Goal: Find specific page/section: Find specific page/section

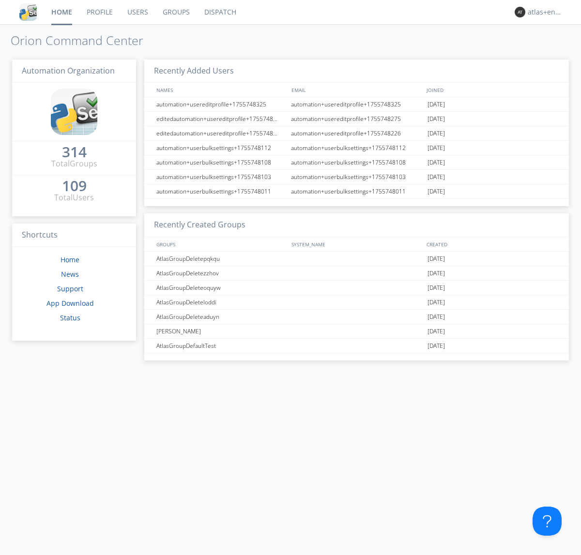
click at [219, 12] on link "Dispatch" at bounding box center [220, 12] width 46 height 24
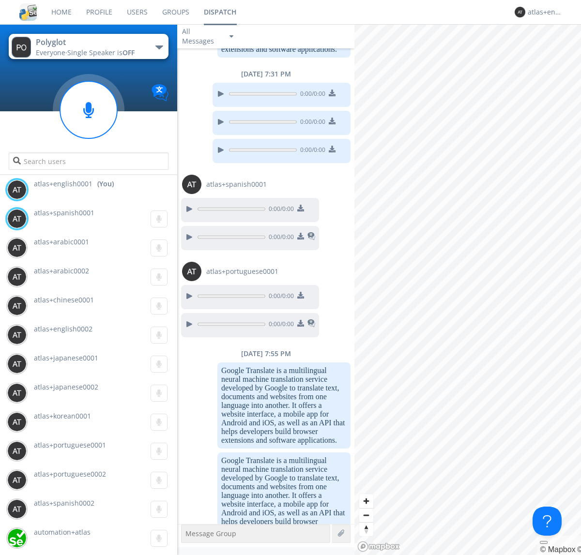
scroll to position [918, 0]
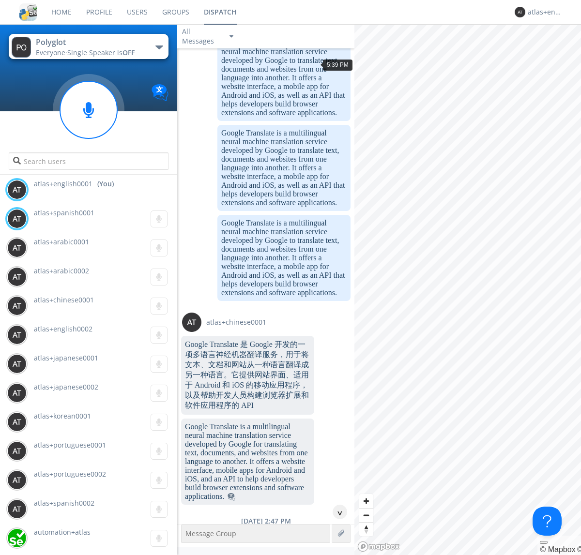
scroll to position [1338, 0]
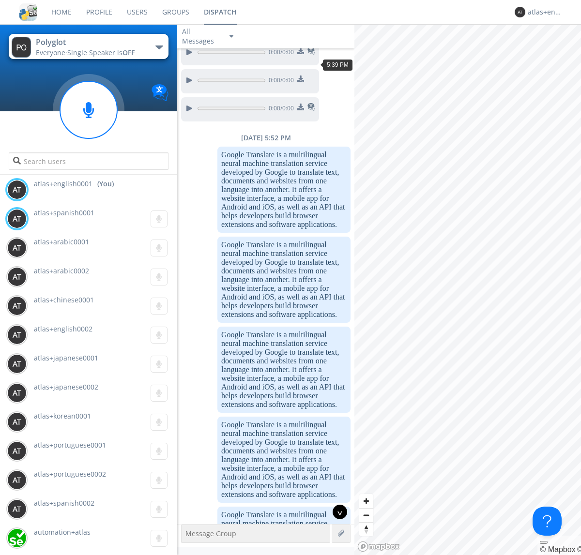
click at [336, 512] on div "^" at bounding box center [340, 512] width 15 height 15
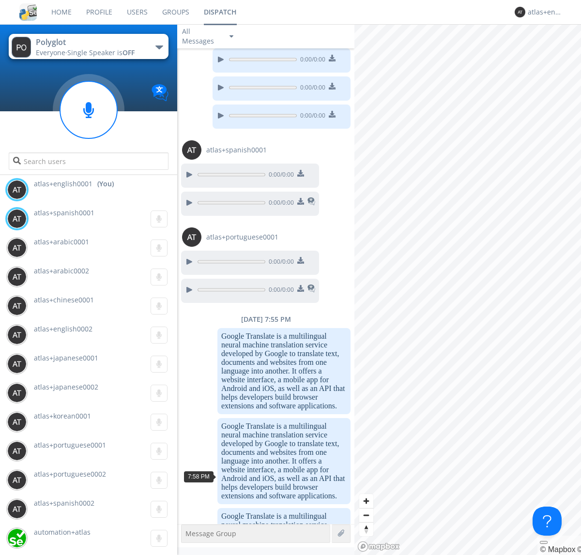
scroll to position [2250, 0]
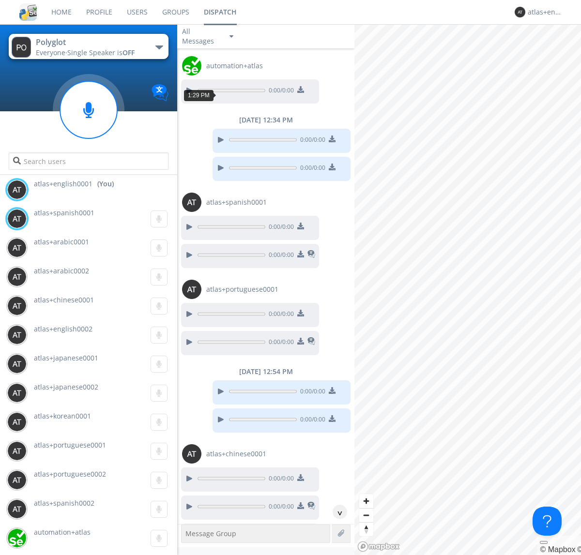
scroll to position [968, 0]
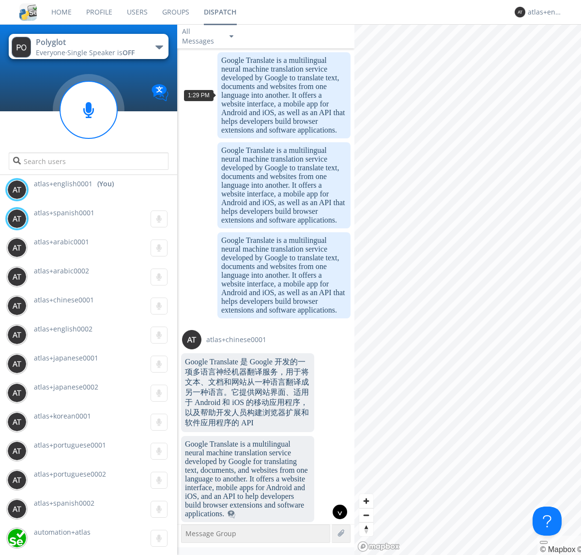
click at [336, 512] on div "^" at bounding box center [340, 512] width 15 height 15
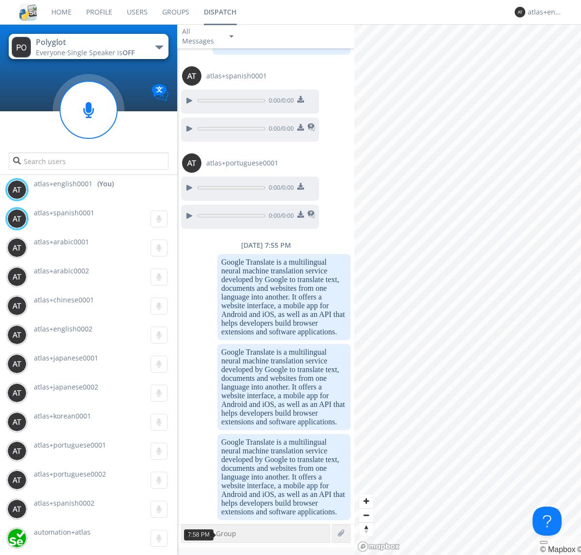
scroll to position [3191, 0]
click at [89, 110] on g at bounding box center [88, 109] width 57 height 57
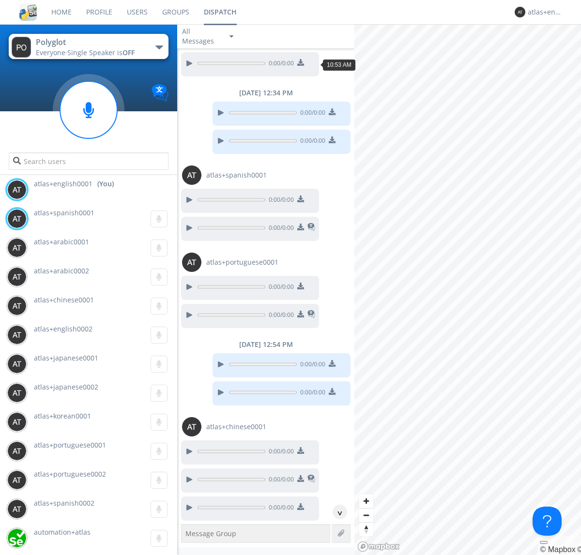
scroll to position [315, 0]
click at [336, 512] on div "^" at bounding box center [340, 512] width 15 height 15
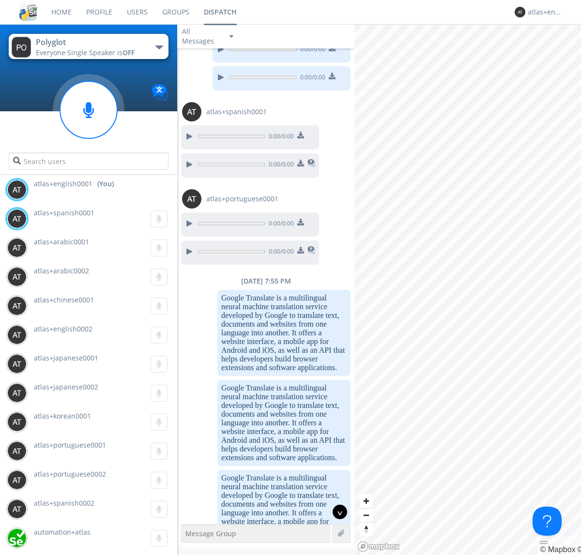
scroll to position [3432, 0]
